Goal: Check status: Check status

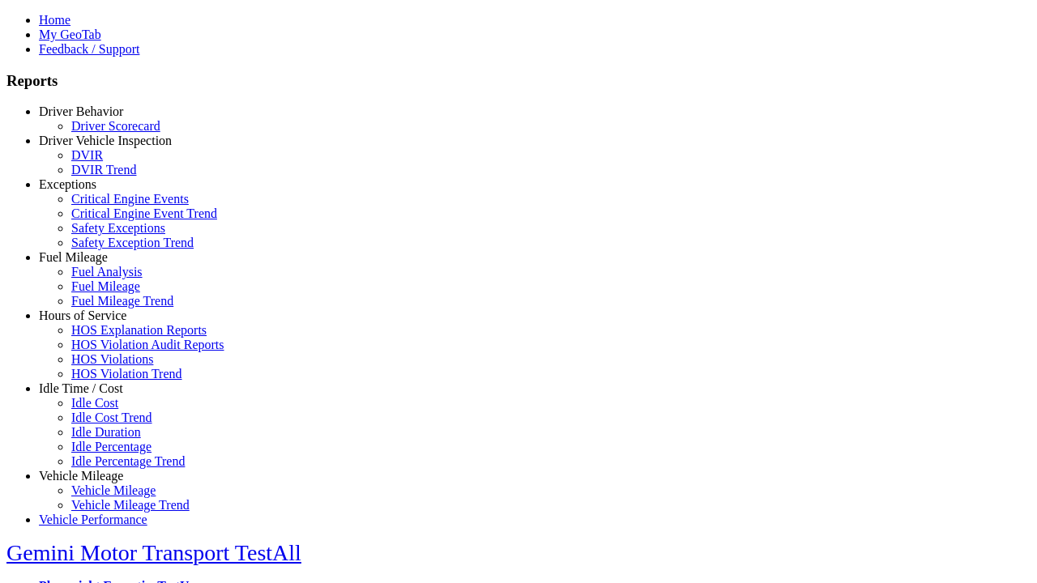
click at [93, 322] on link "Hours of Service" at bounding box center [82, 316] width 87 height 14
click at [105, 337] on link "HOS Explanation Reports" at bounding box center [138, 330] width 135 height 14
type input "**********"
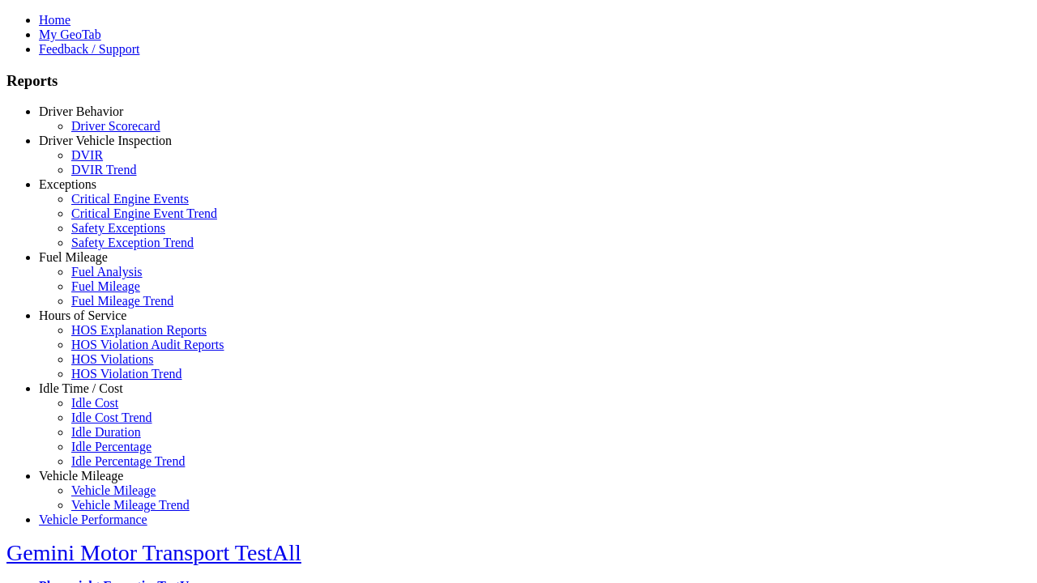
type input "*********"
